Goal: Information Seeking & Learning: Learn about a topic

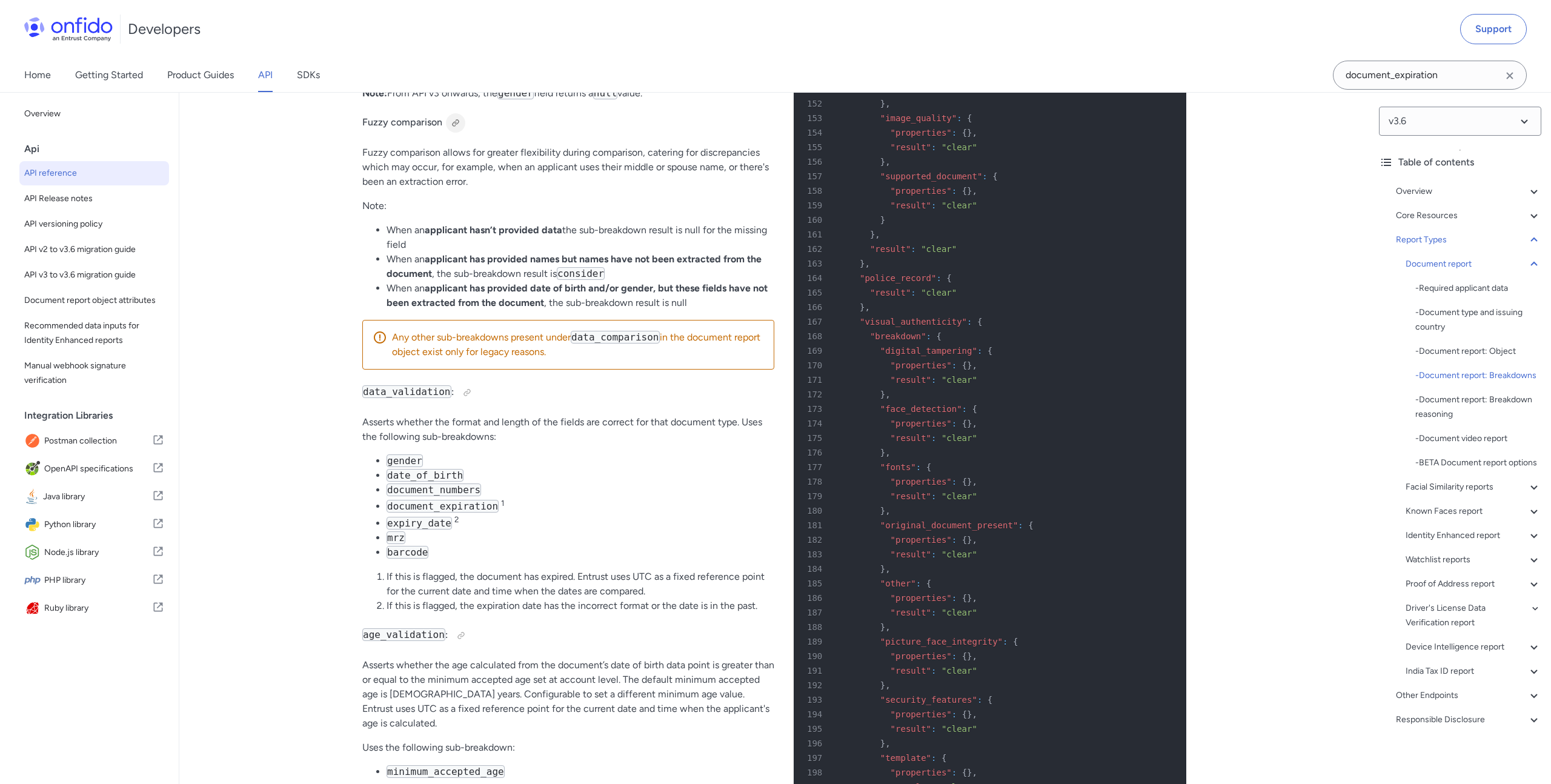
scroll to position [45086, 0]
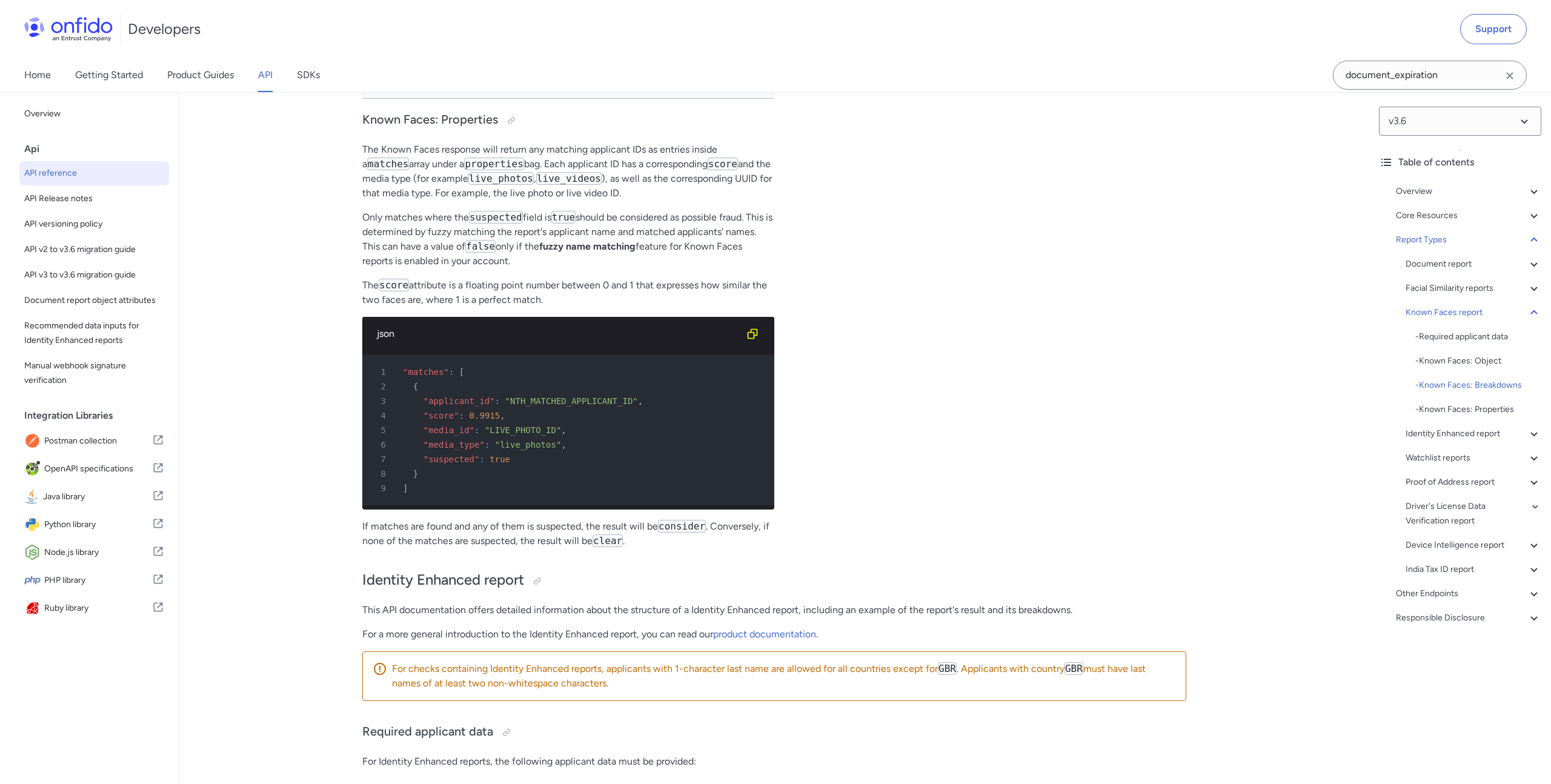
scroll to position [44892, 0]
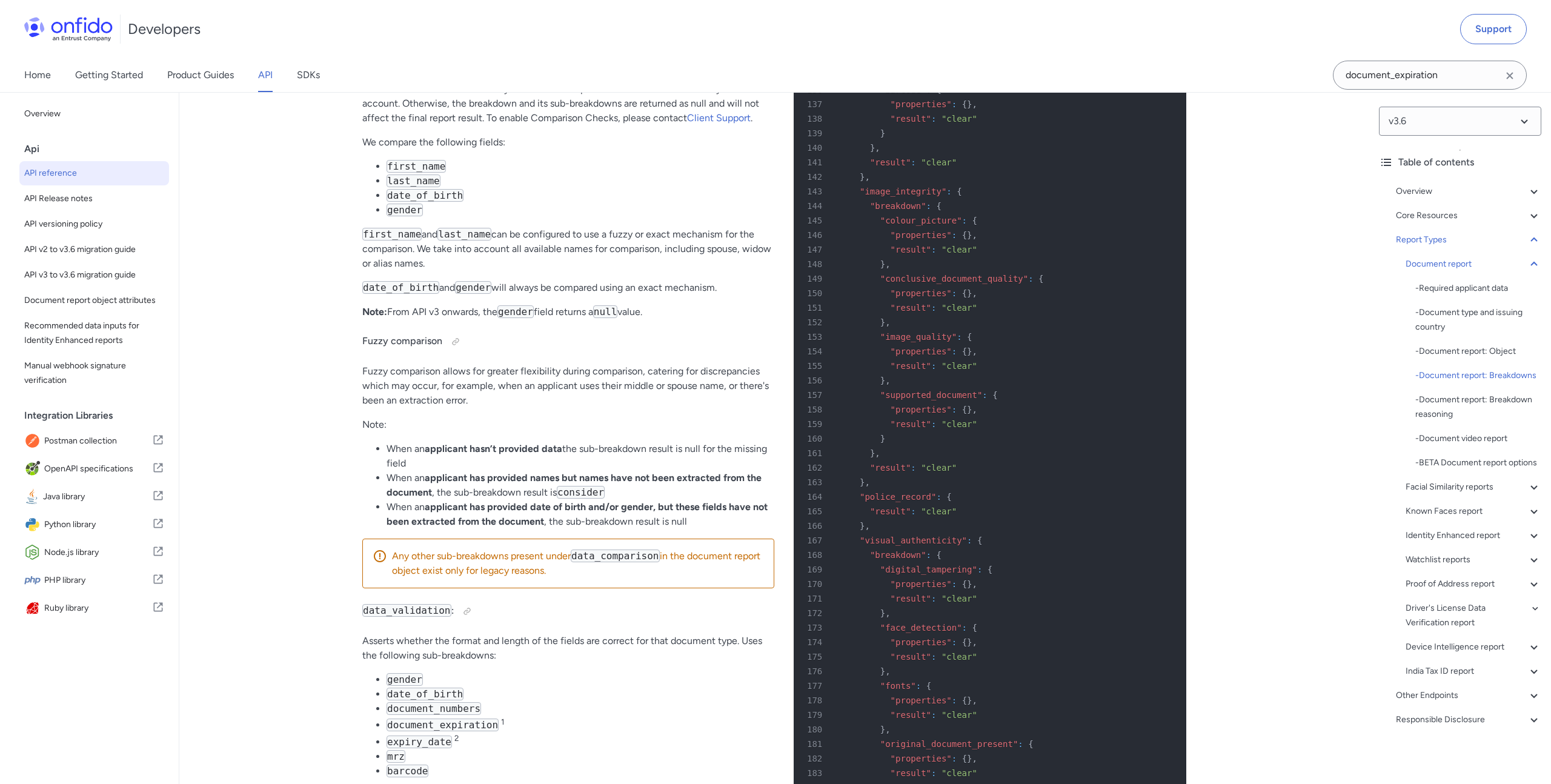
drag, startPoint x: 440, startPoint y: 488, endPoint x: 362, endPoint y: 489, distance: 78.0
click at [362, 407] on p "Fuzzy comparison allows for greater flexibility during comparison, catering for…" at bounding box center [569, 386] width 412 height 44
copy p "Fuzzy comparison"
click at [1447, 71] on input "document_expiration" at bounding box center [1429, 75] width 194 height 29
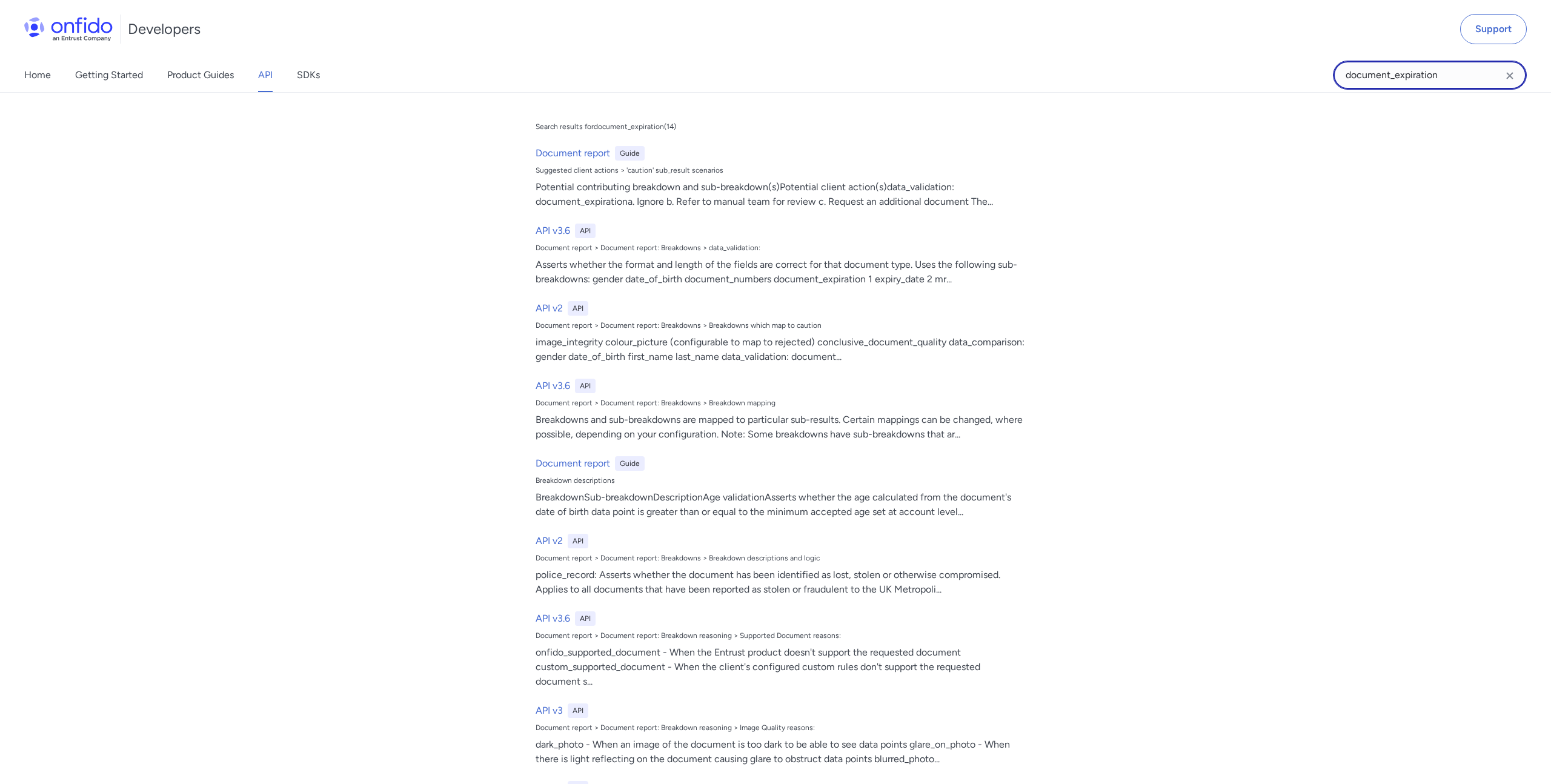
click at [1447, 71] on input "document_expiration" at bounding box center [1429, 75] width 194 height 29
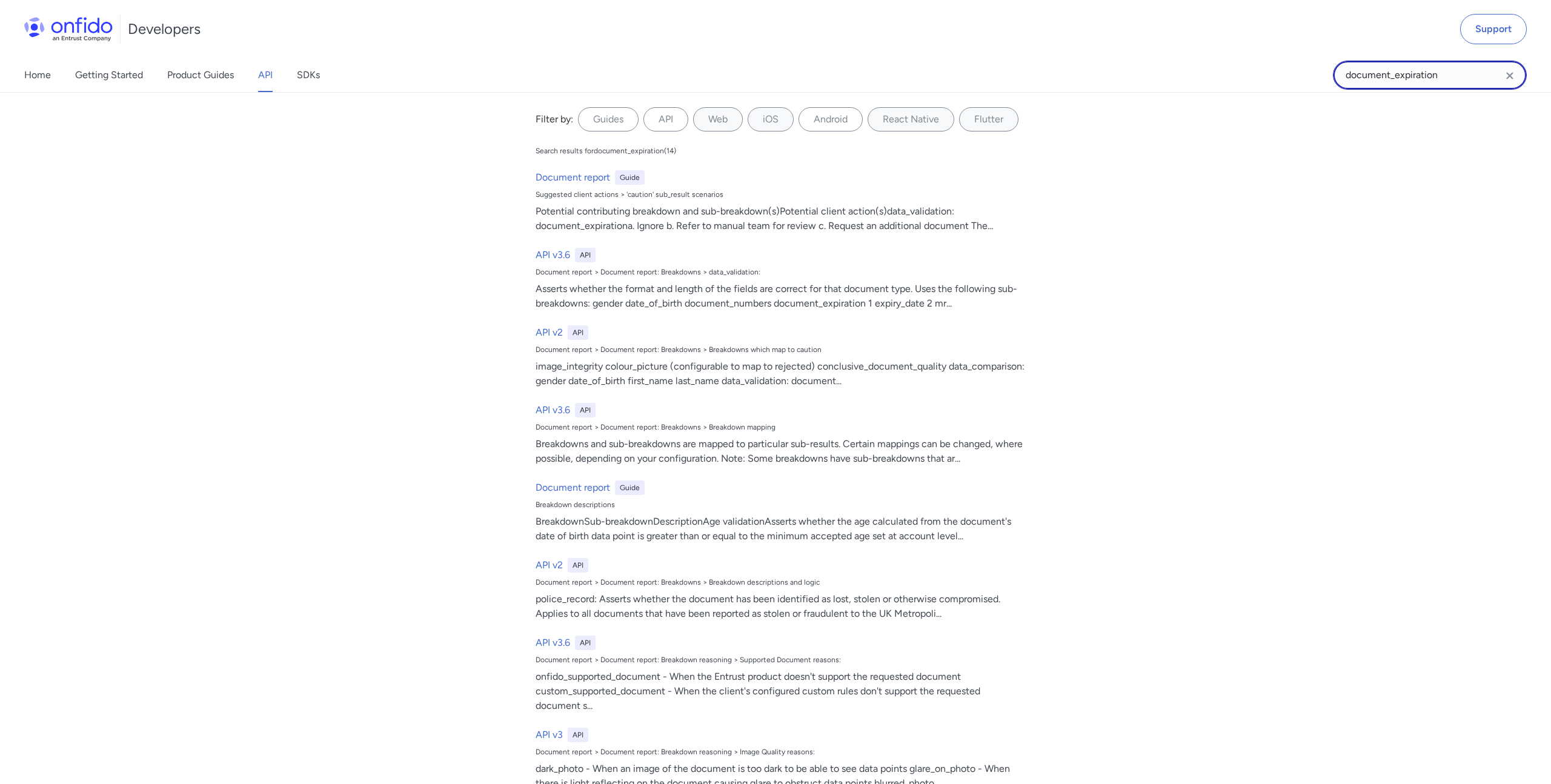
paste input "Fuzzy comparis"
type input "Fuzzy comparison"
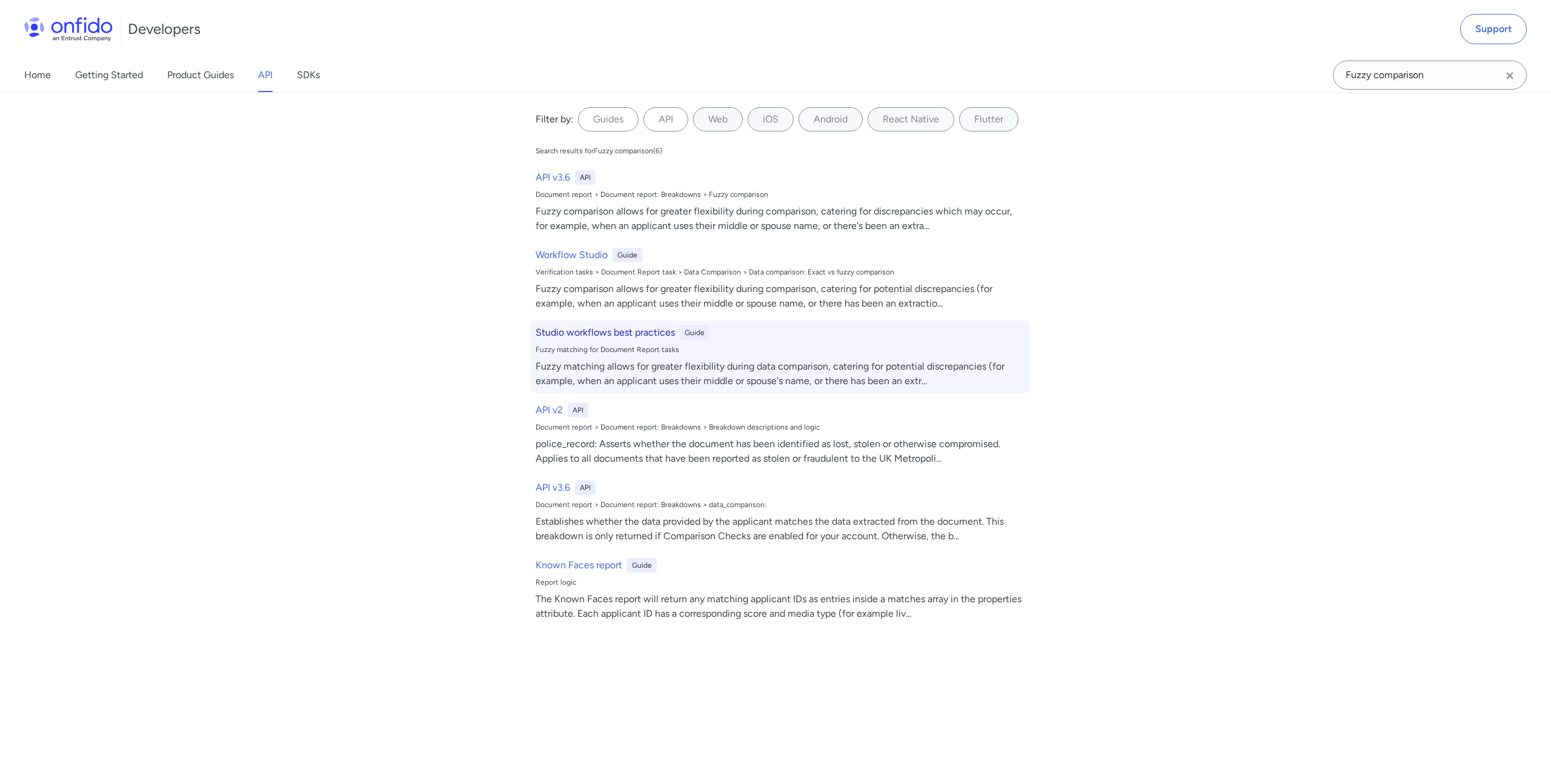
click at [840, 379] on div "Fuzzy matching allows for greater flexibility during data comparison, catering …" at bounding box center [780, 373] width 489 height 29
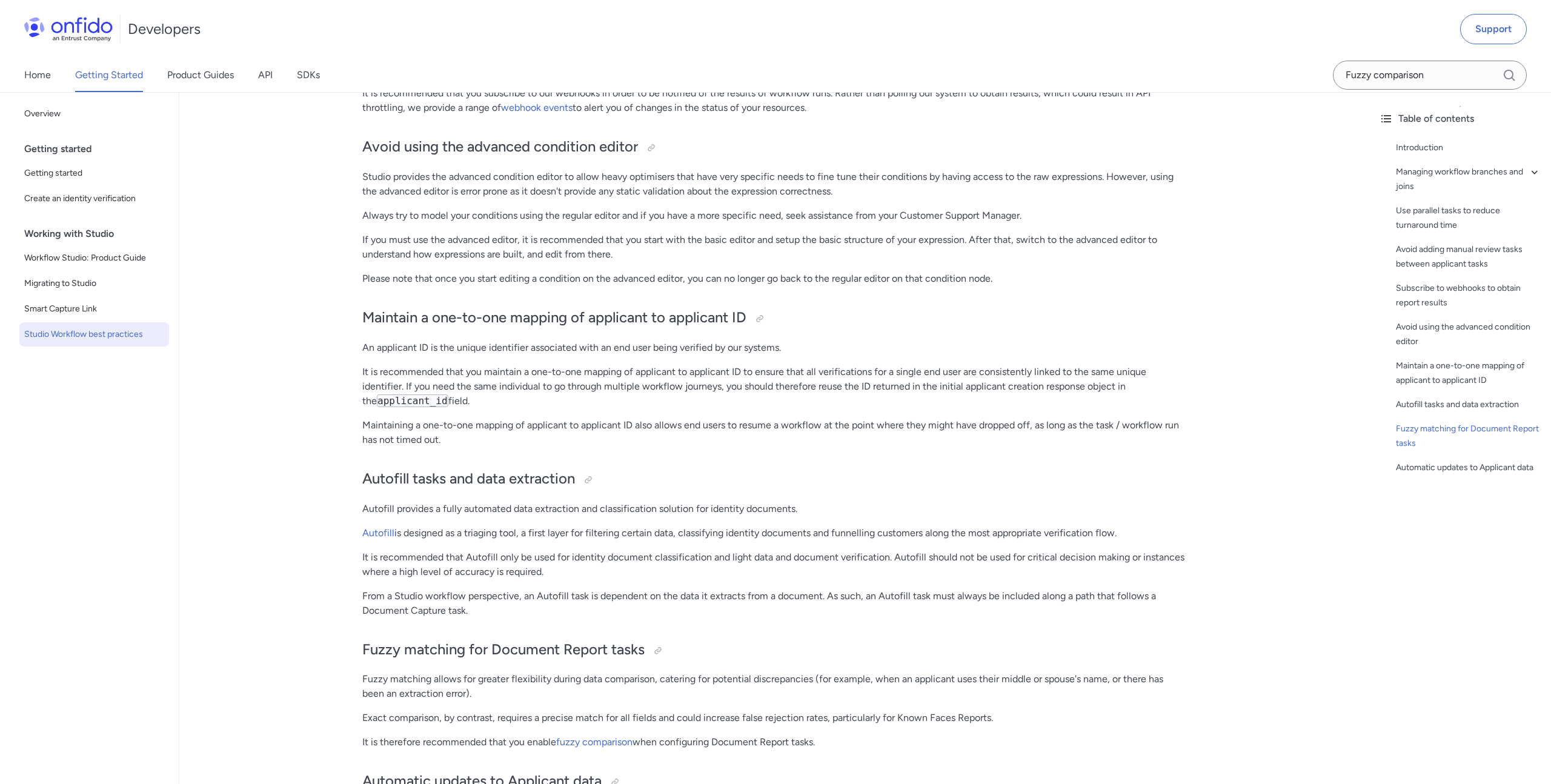
scroll to position [2633, 0]
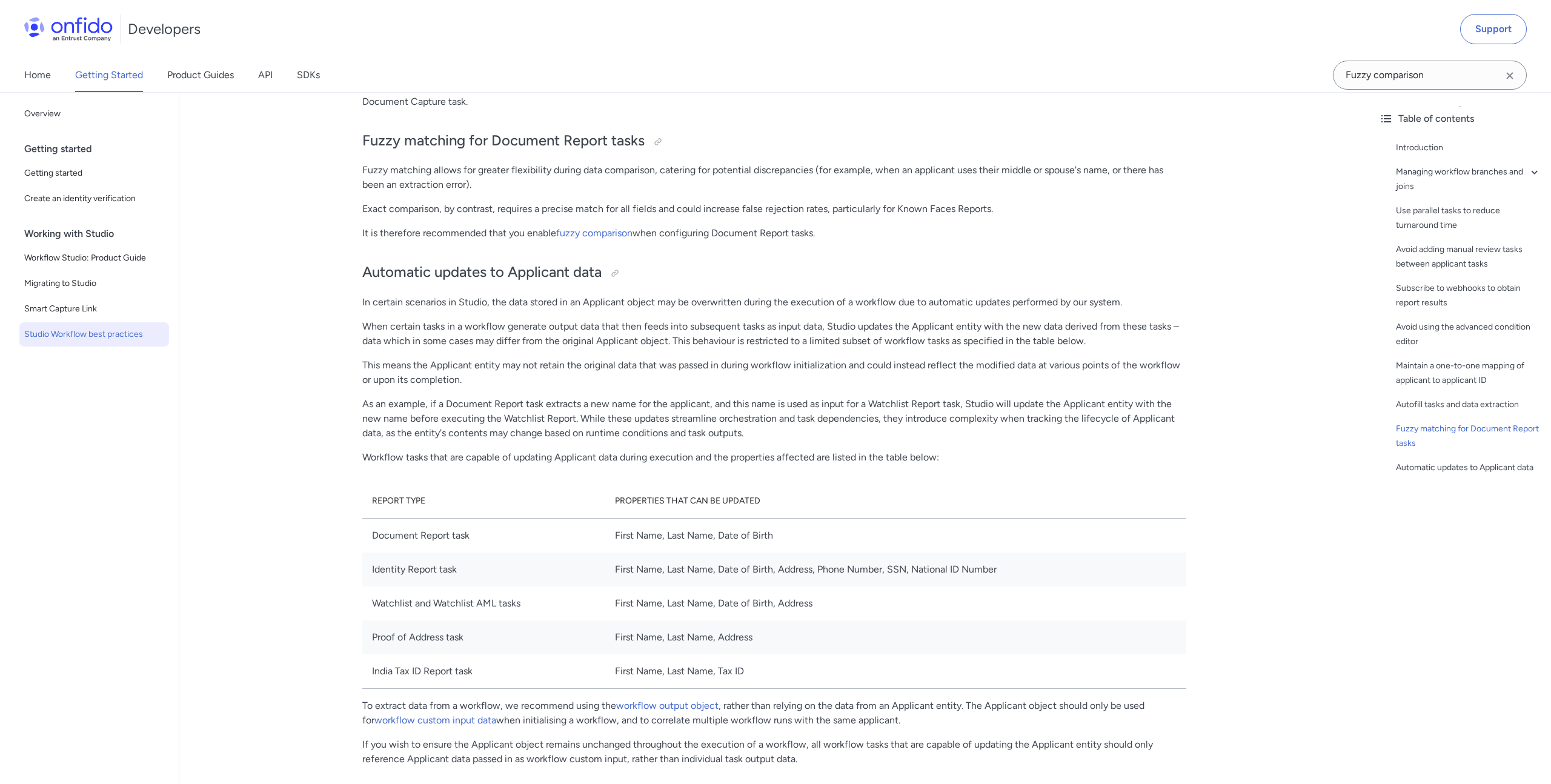
click at [840, 379] on p "This means the Applicant entity may not retain the original data that was passe…" at bounding box center [775, 372] width 824 height 29
click at [590, 230] on link "fuzzy comparison" at bounding box center [594, 233] width 77 height 12
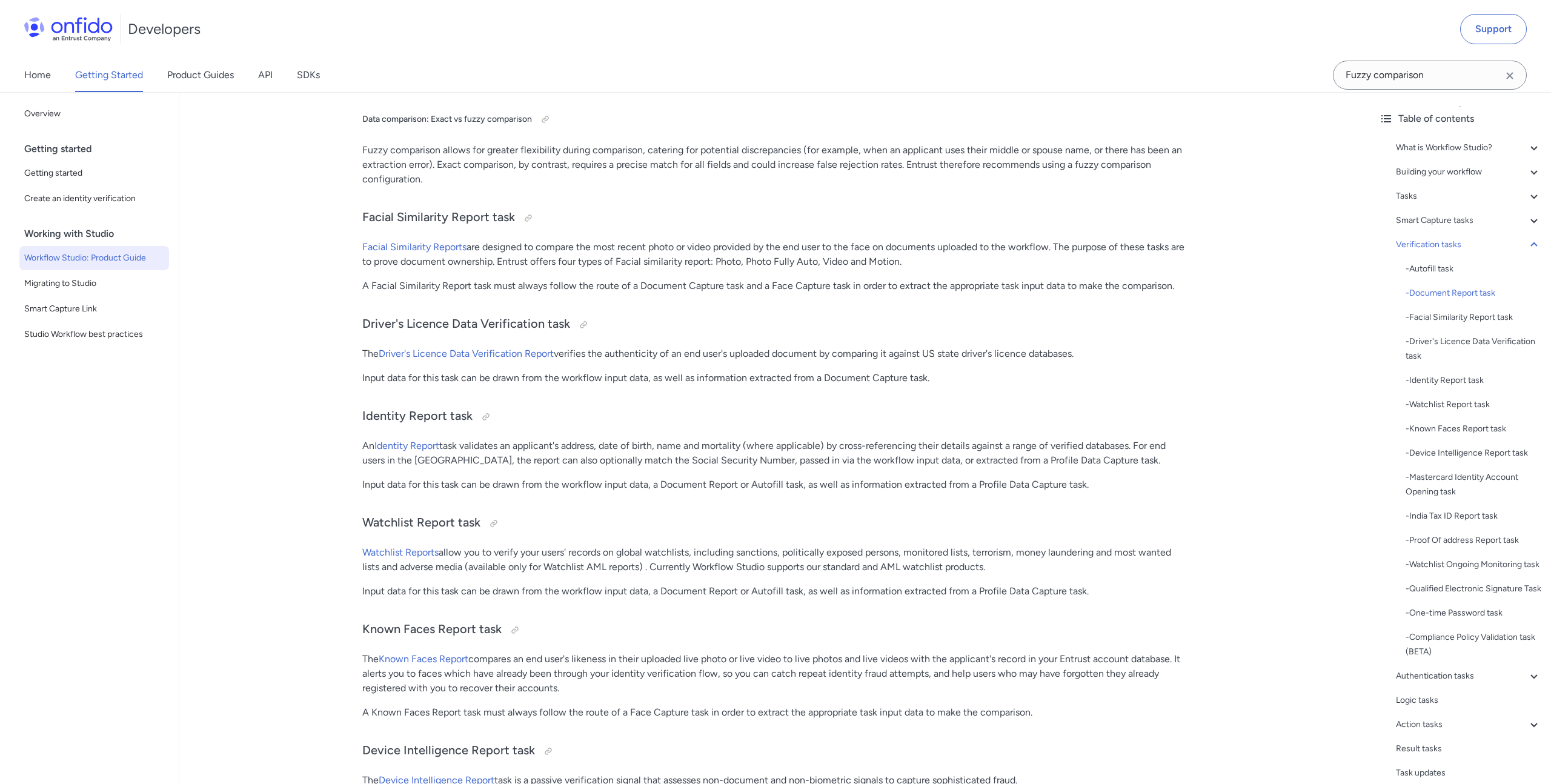
scroll to position [10194, 0]
